Goal: Information Seeking & Learning: Check status

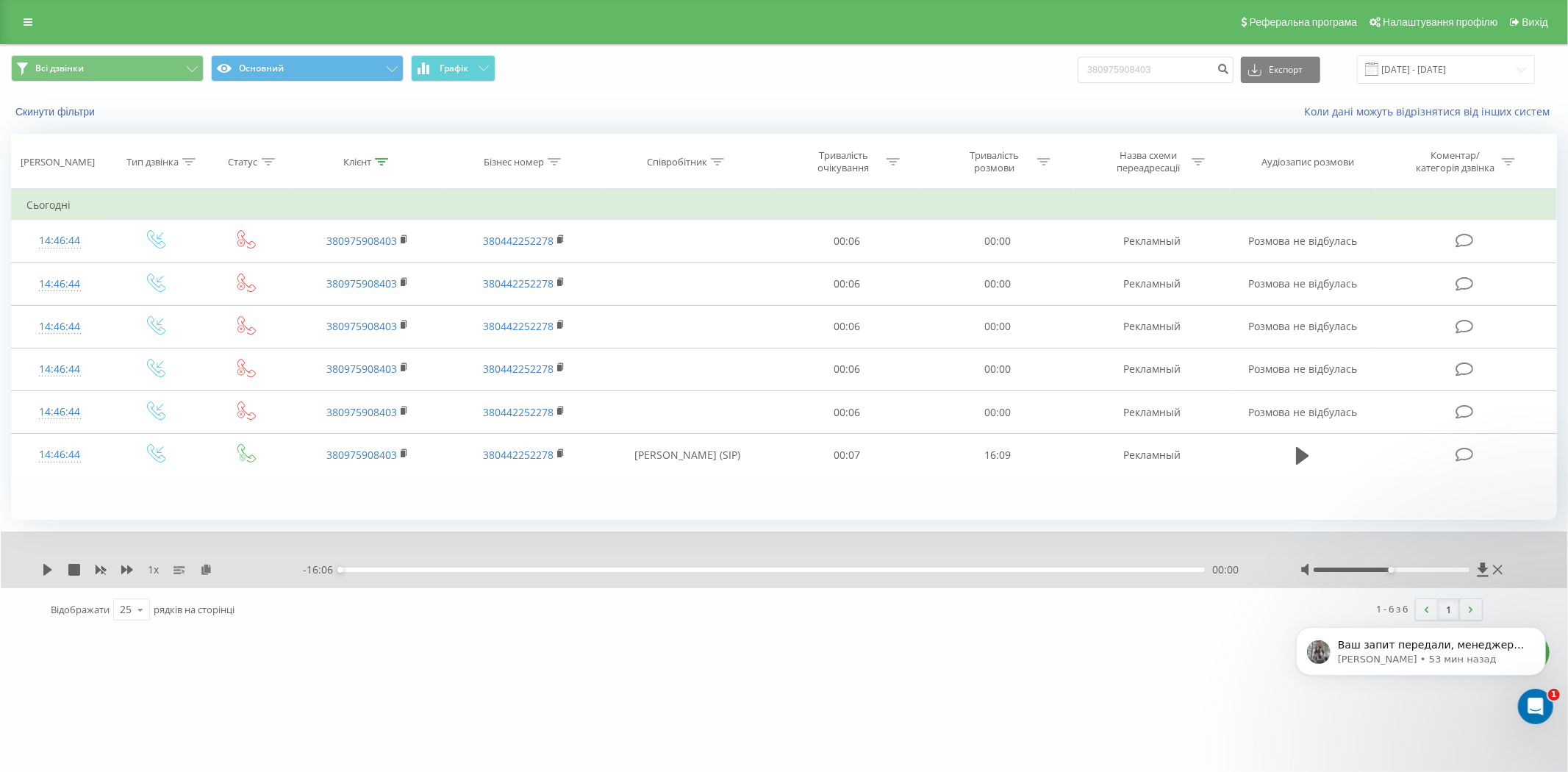
click at [1135, 66] on input "380975908403" at bounding box center [1155, 69] width 156 height 26
type input "380954265577"
click at [1231, 75] on button "submit" at bounding box center [1223, 69] width 19 height 26
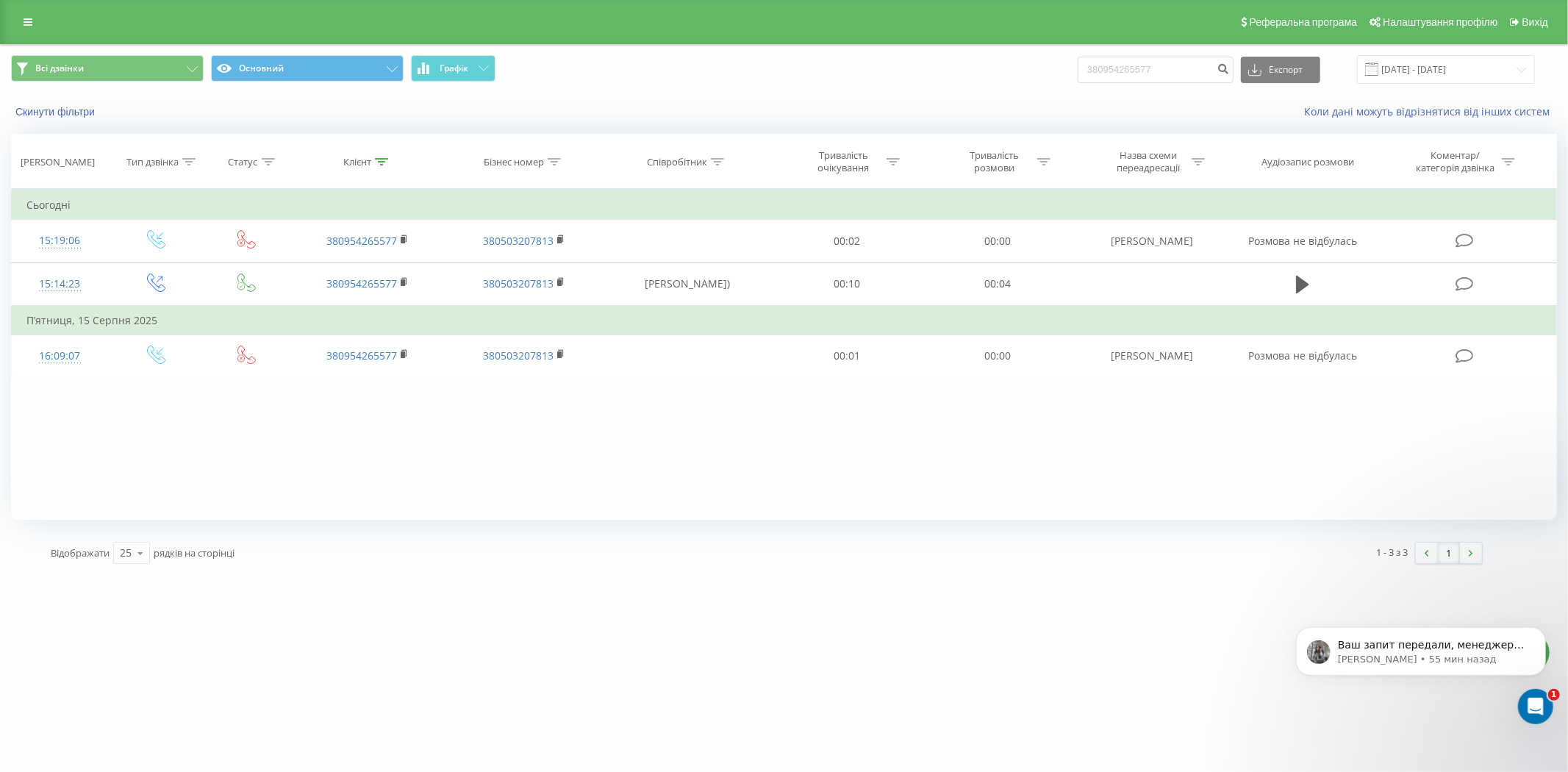
drag, startPoint x: 1149, startPoint y: 84, endPoint x: 1151, endPoint y: 76, distance: 8.2
click at [1149, 84] on div "380954265577 Експорт .csv .xls .xlsx 20.05.2025 - 20.08.2025" at bounding box center [1306, 69] width 457 height 28
click at [1155, 70] on input "380954265577" at bounding box center [1155, 69] width 156 height 26
paste input "632968180"
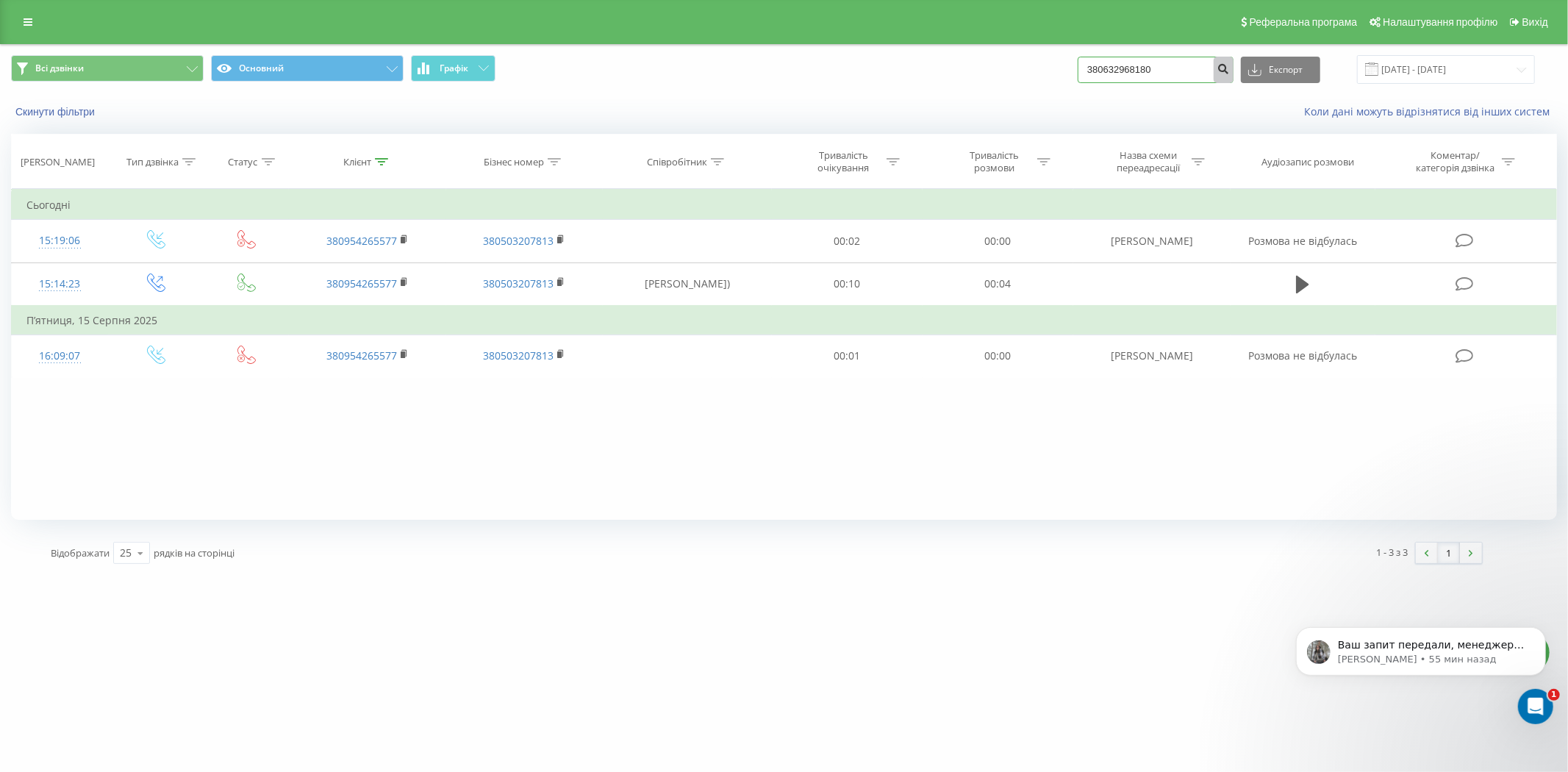
type input "380632968180"
click at [1230, 71] on icon "submit" at bounding box center [1223, 66] width 13 height 9
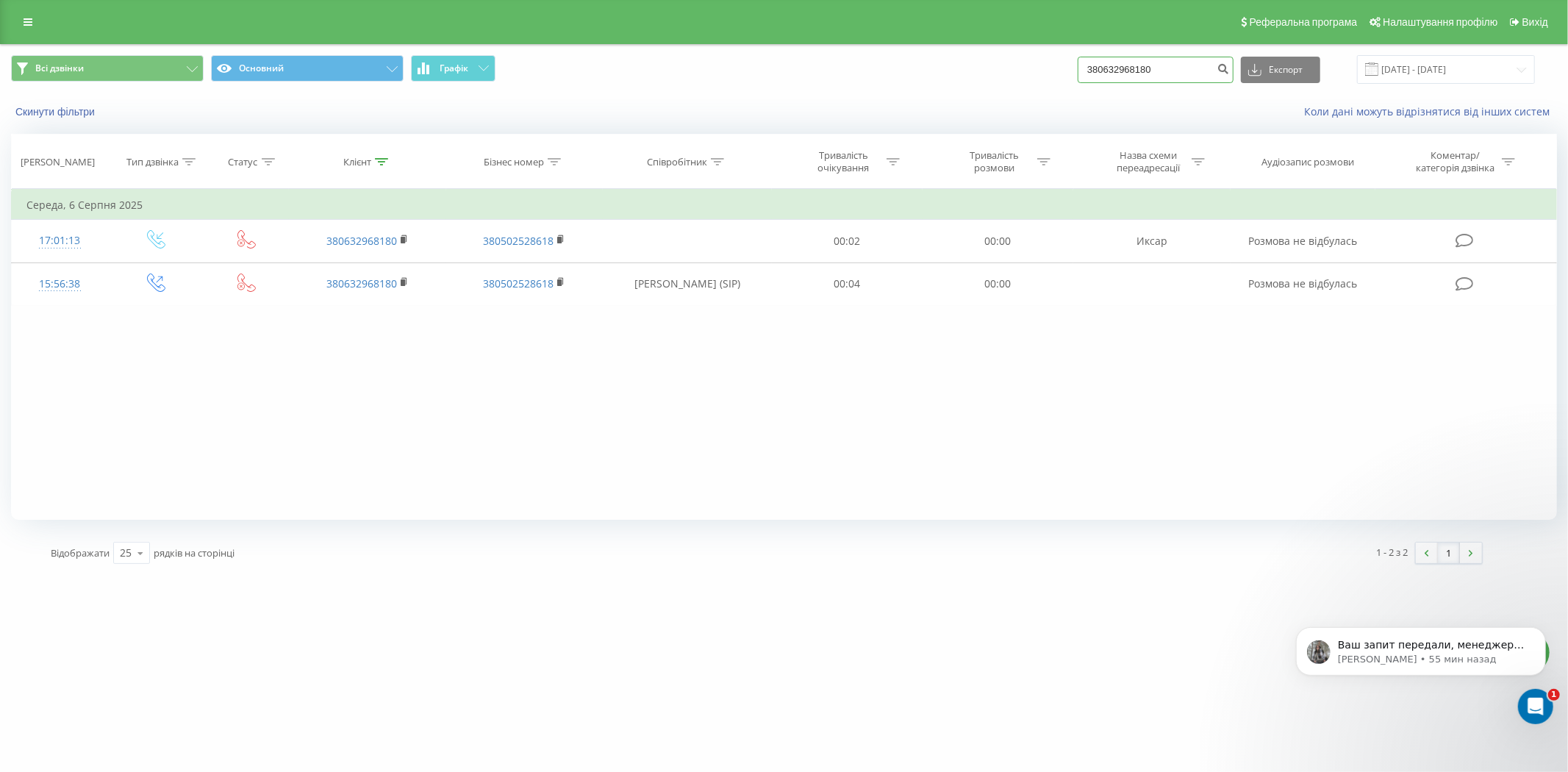
click at [1168, 64] on input "380632968180" at bounding box center [1155, 69] width 156 height 26
paste input "84982598"
drag, startPoint x: 1218, startPoint y: 74, endPoint x: 1237, endPoint y: 71, distance: 19.2
click at [1220, 74] on input "380684982598" at bounding box center [1155, 69] width 156 height 26
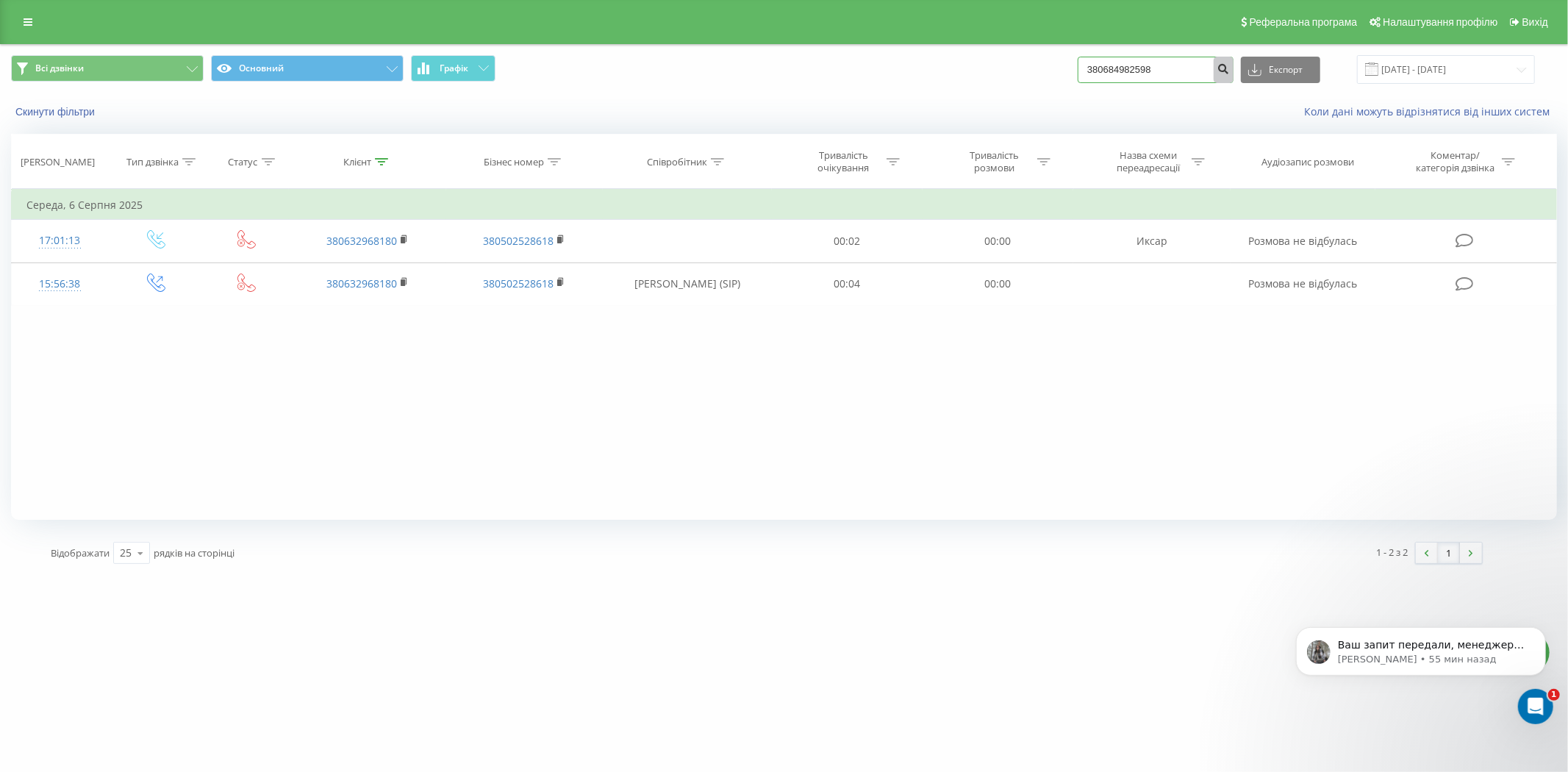
type input "380684982598"
click at [1234, 71] on button "submit" at bounding box center [1223, 69] width 19 height 26
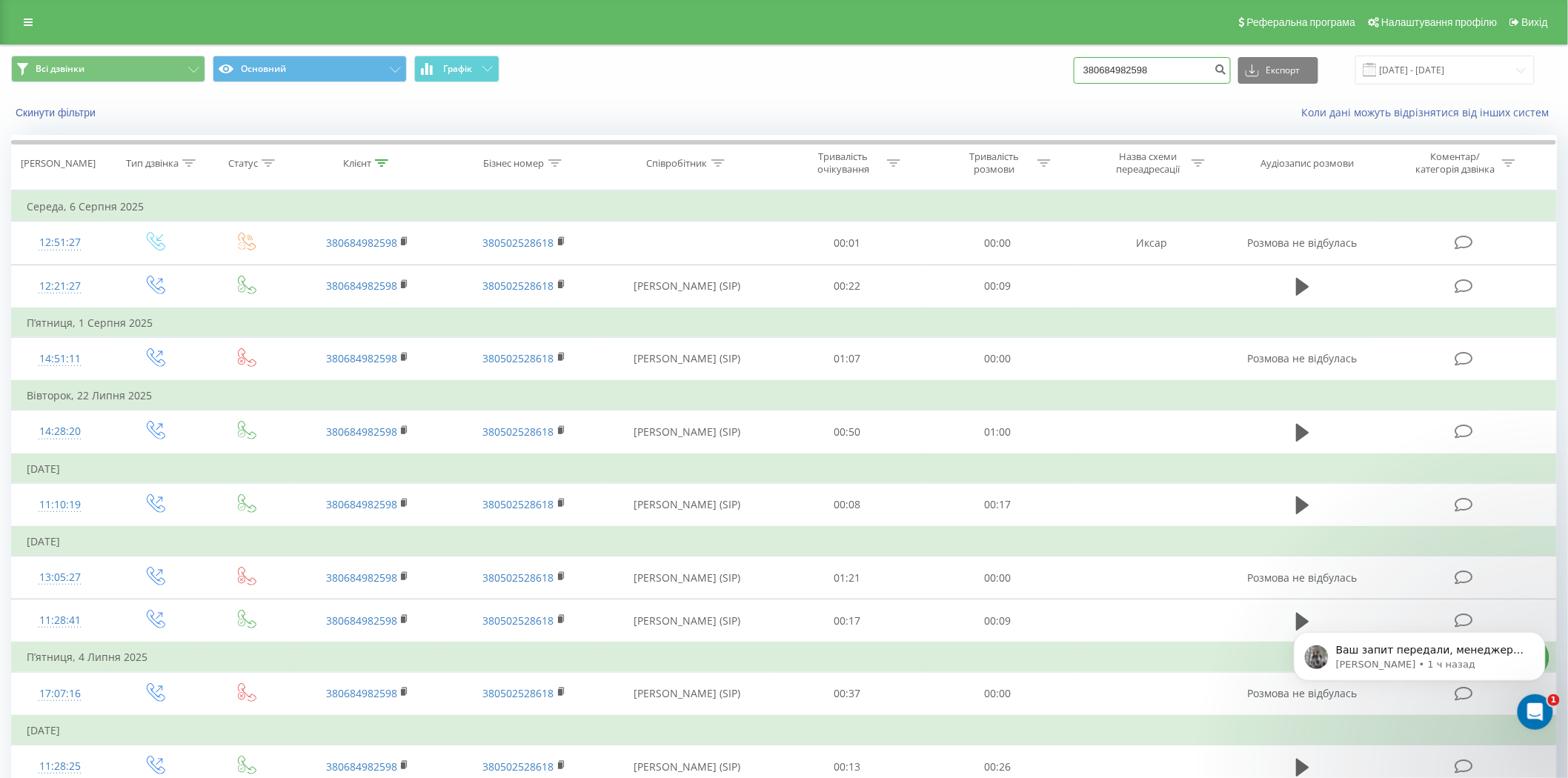
click at [1152, 80] on input "380684982598" at bounding box center [1152, 70] width 157 height 26
paste input "973519827"
type input "380973519827"
click at [1228, 75] on button "submit" at bounding box center [1220, 70] width 20 height 26
